Goal: Task Accomplishment & Management: Manage account settings

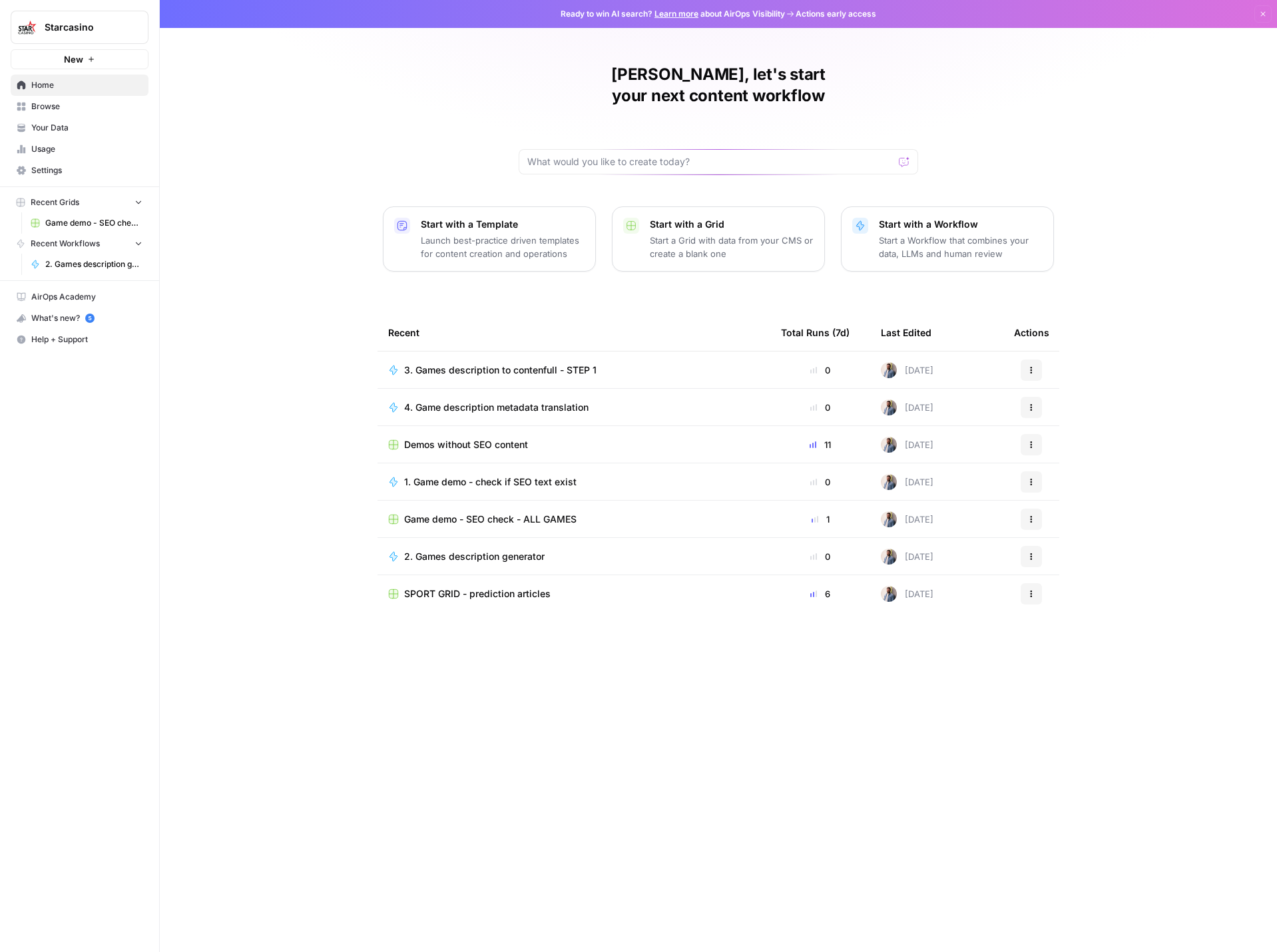
click at [87, 63] on icon "button" at bounding box center [91, 60] width 8 height 8
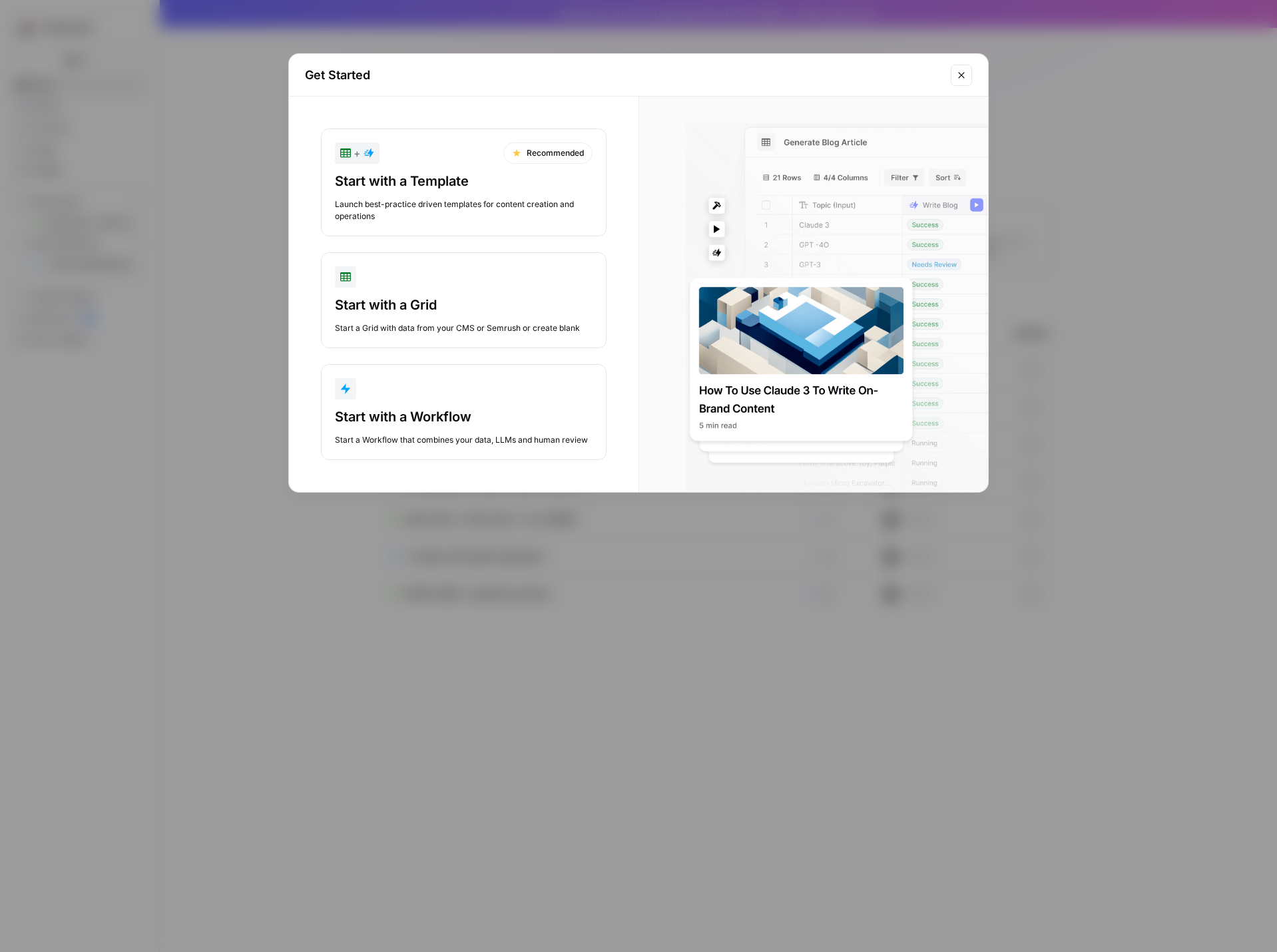
click at [960, 72] on icon "Close modal" at bounding box center [961, 75] width 10 height 10
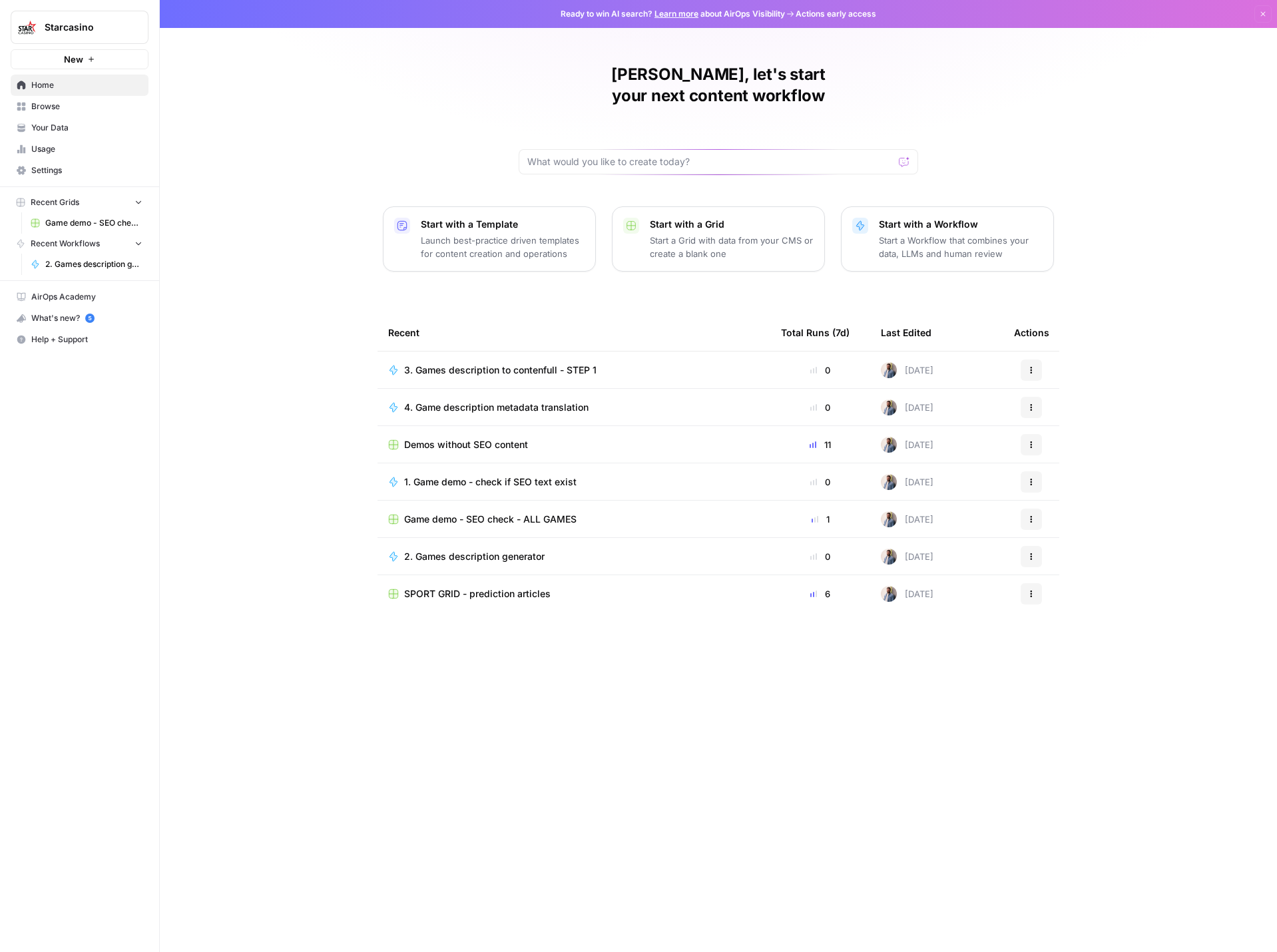
click at [69, 21] on span "Starcasino" at bounding box center [84, 27] width 80 height 14
click at [102, 176] on span "Create Workspace" at bounding box center [125, 174] width 183 height 14
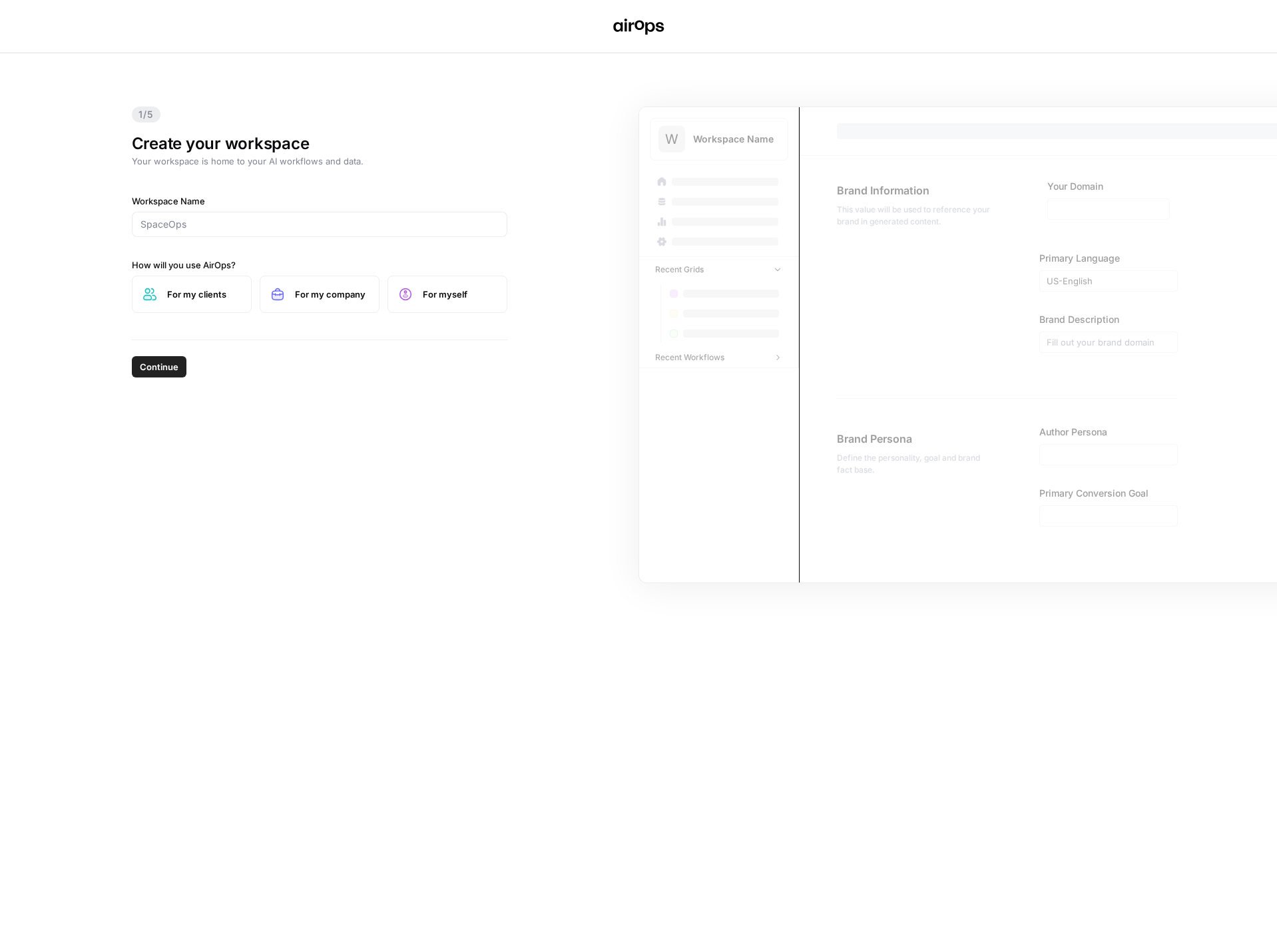
click at [318, 308] on label "For my company" at bounding box center [319, 294] width 120 height 37
click at [293, 225] on input "Workspace Name" at bounding box center [319, 224] width 358 height 14
type input "Star"
click at [156, 361] on span "Continue" at bounding box center [159, 367] width 39 height 14
